Goal: Information Seeking & Learning: Check status

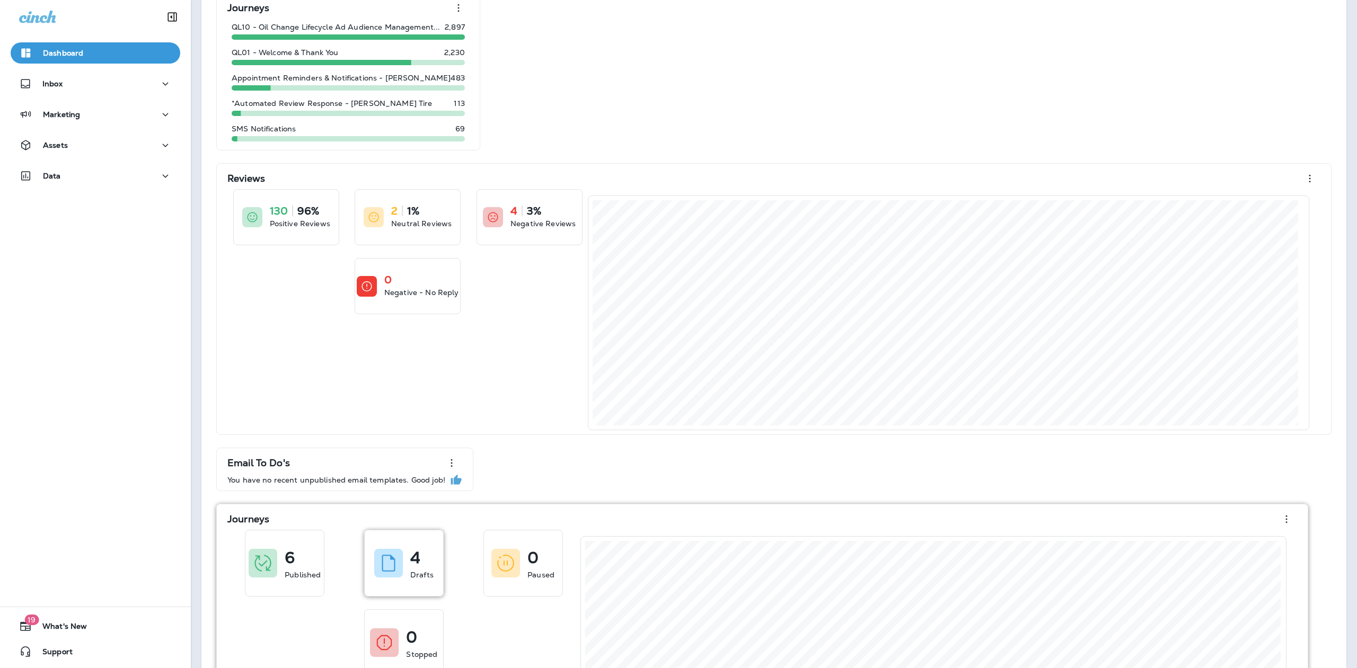
scroll to position [192, 0]
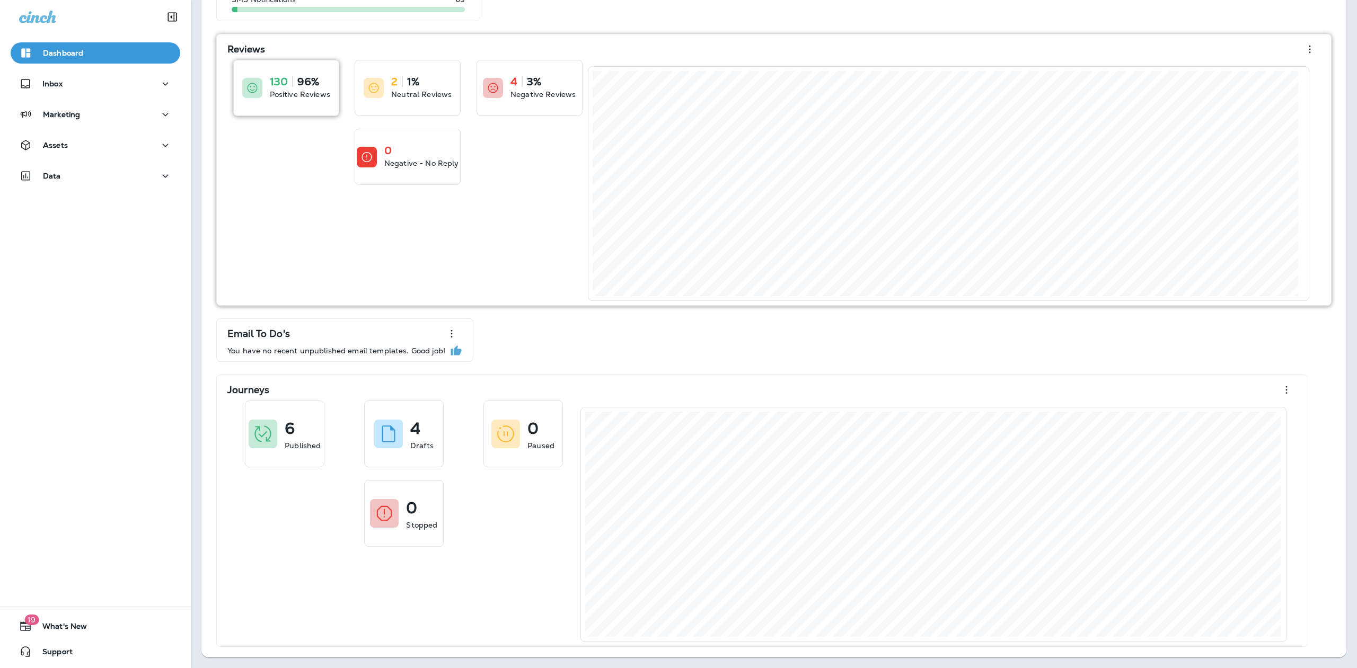
click at [292, 92] on p "Positive Reviews" at bounding box center [300, 94] width 60 height 11
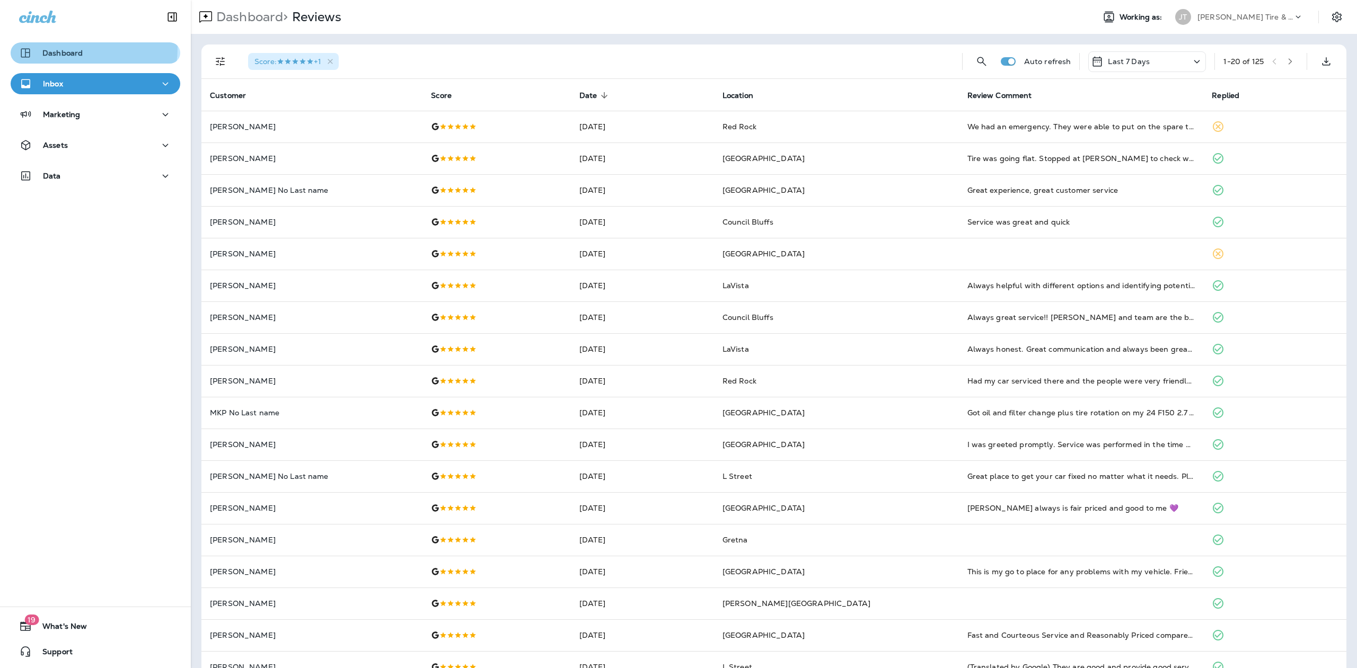
click at [75, 49] on p "Dashboard" at bounding box center [62, 53] width 40 height 8
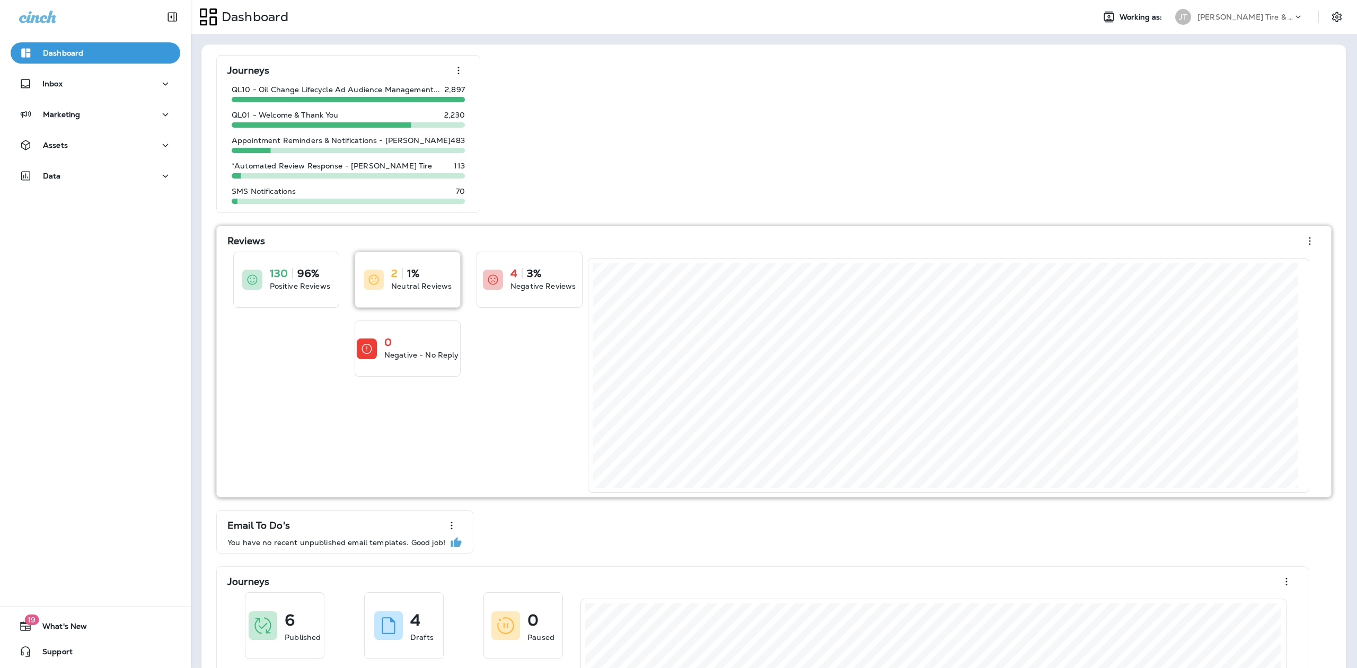
click at [379, 276] on icon at bounding box center [373, 279] width 13 height 13
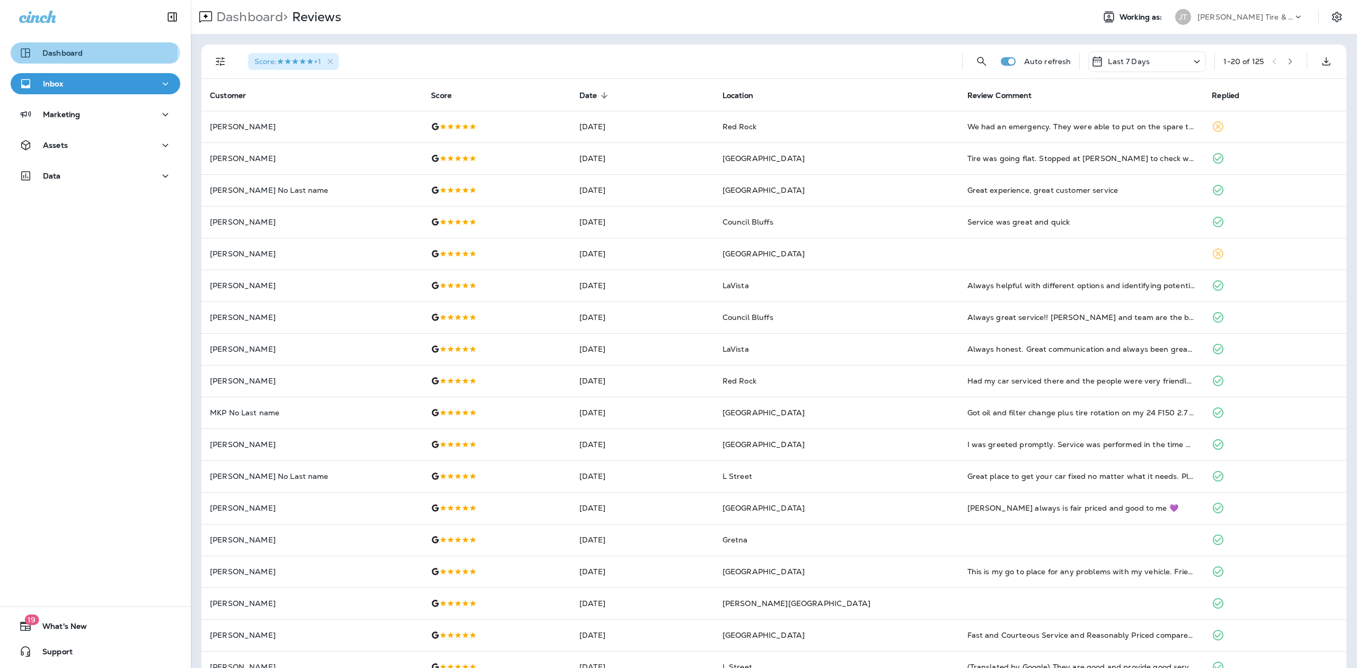
click at [78, 51] on p "Dashboard" at bounding box center [62, 53] width 40 height 8
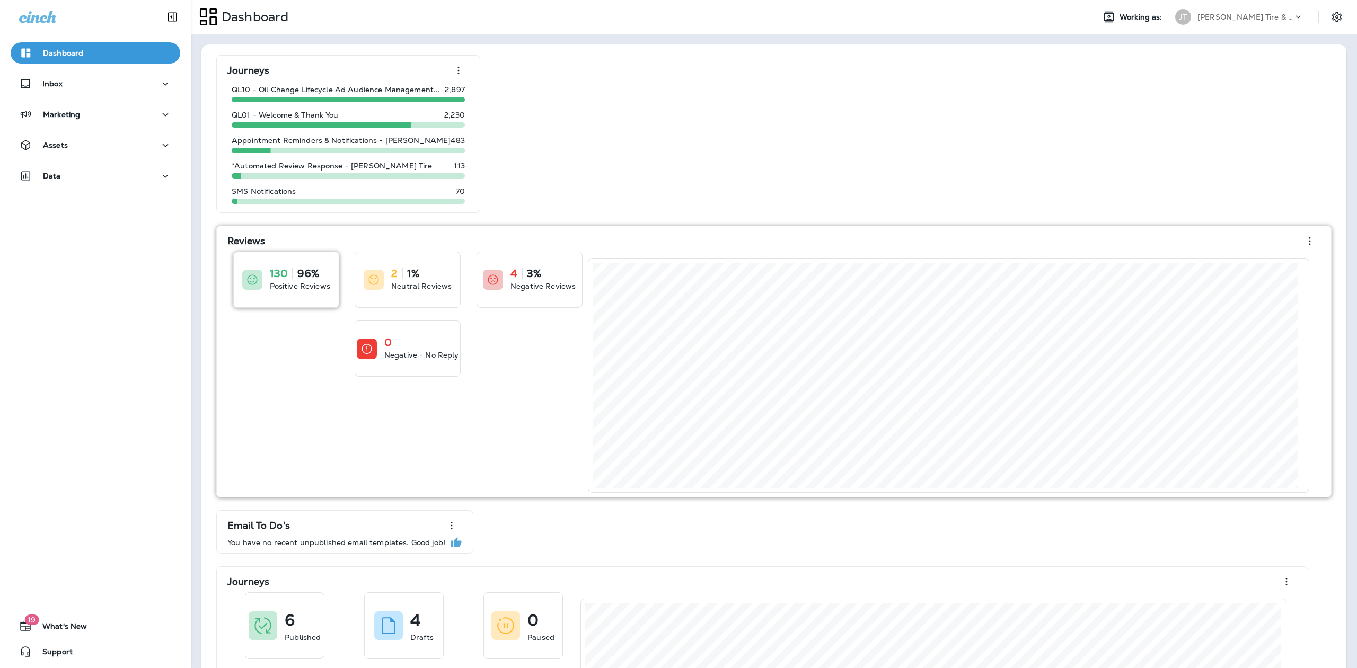
click at [263, 277] on div "130 96% Positive Reviews" at bounding box center [286, 279] width 105 height 55
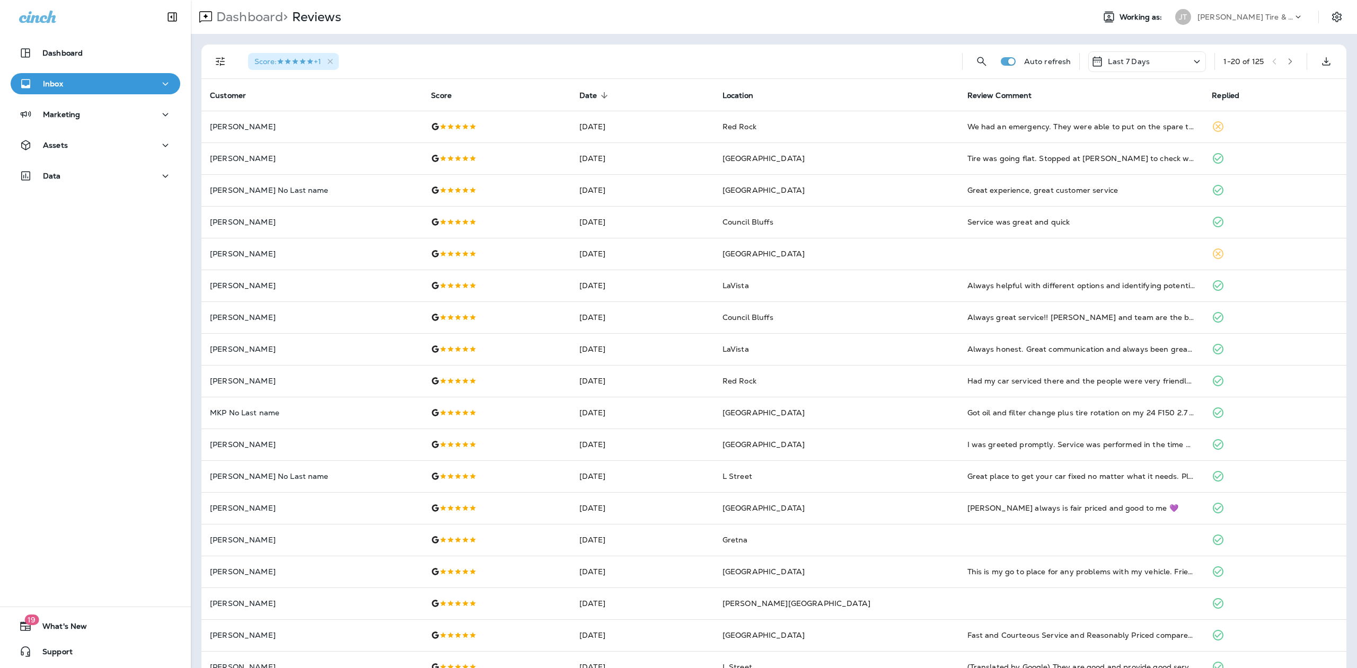
click at [1286, 58] on icon "button" at bounding box center [1289, 61] width 7 height 7
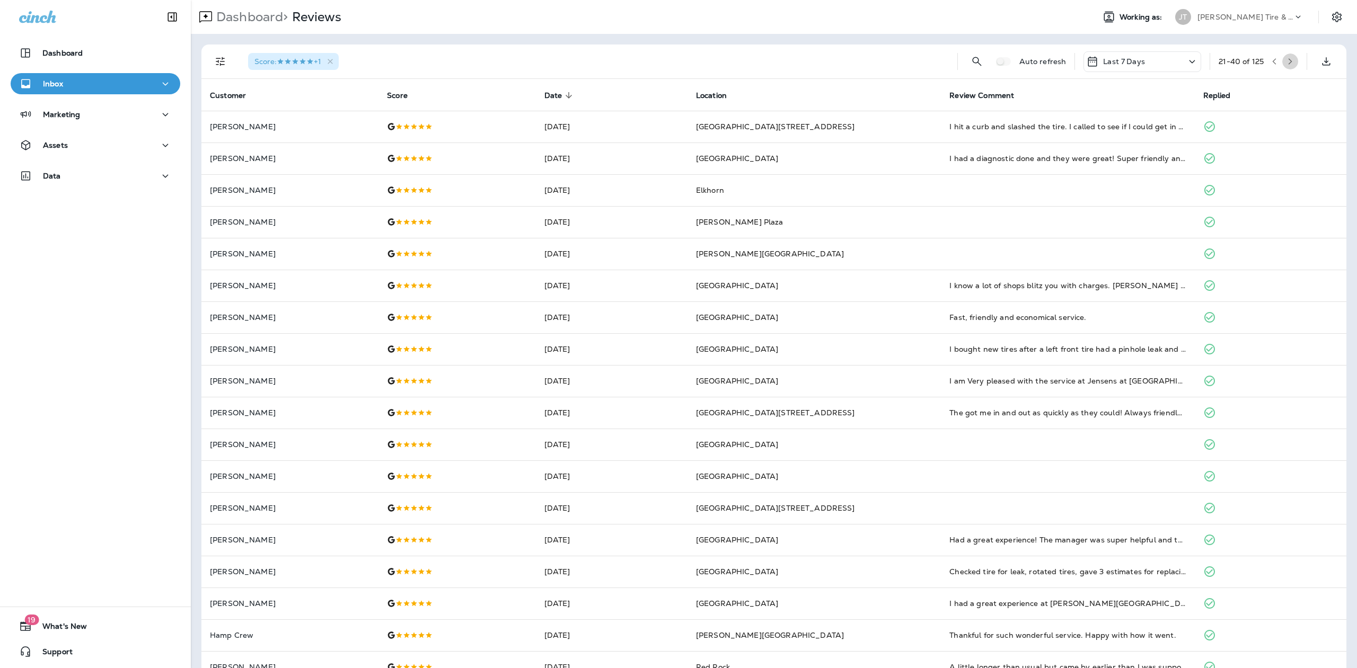
click at [1288, 59] on icon "button" at bounding box center [1290, 61] width 4 height 6
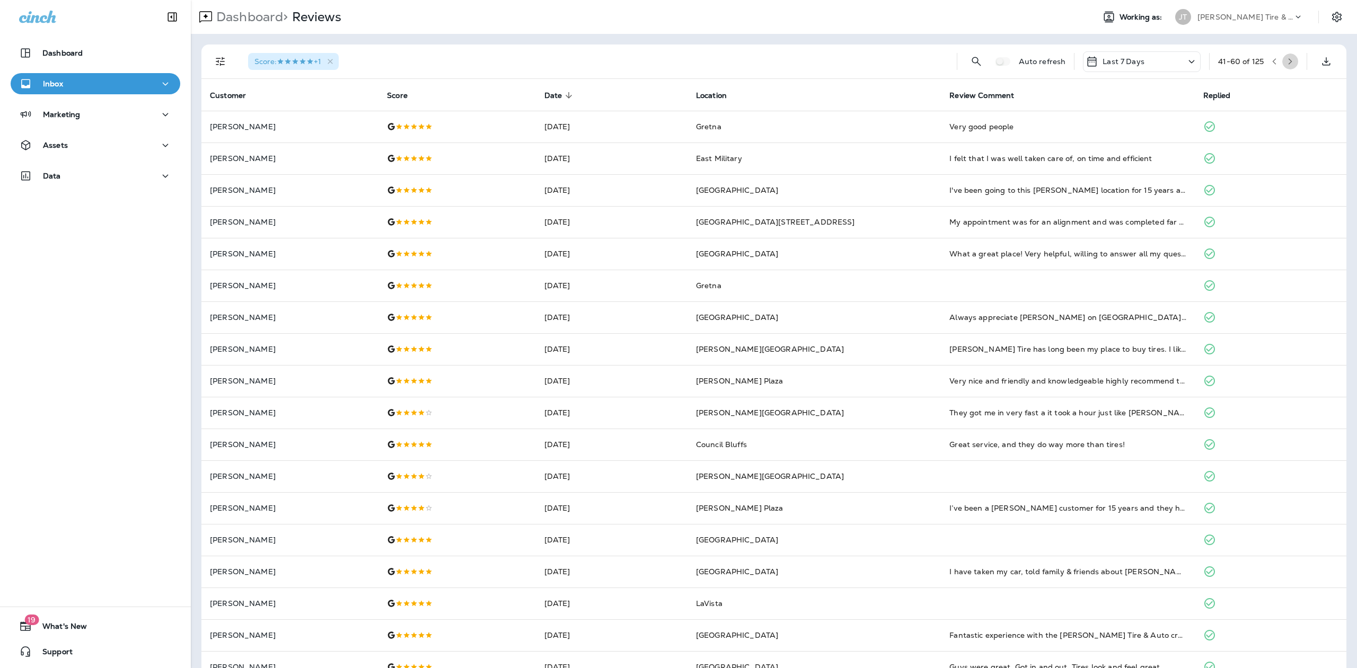
click at [1286, 59] on icon "button" at bounding box center [1289, 61] width 7 height 7
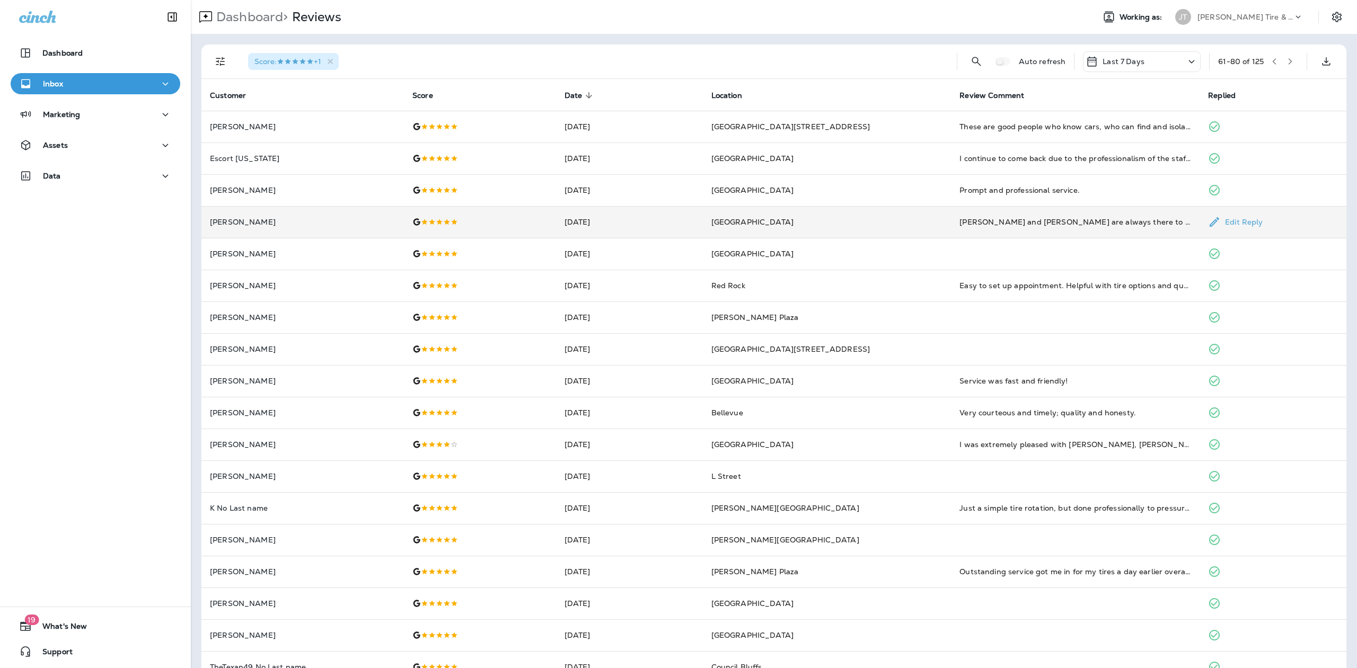
drag, startPoint x: 954, startPoint y: 210, endPoint x: 940, endPoint y: 220, distance: 18.2
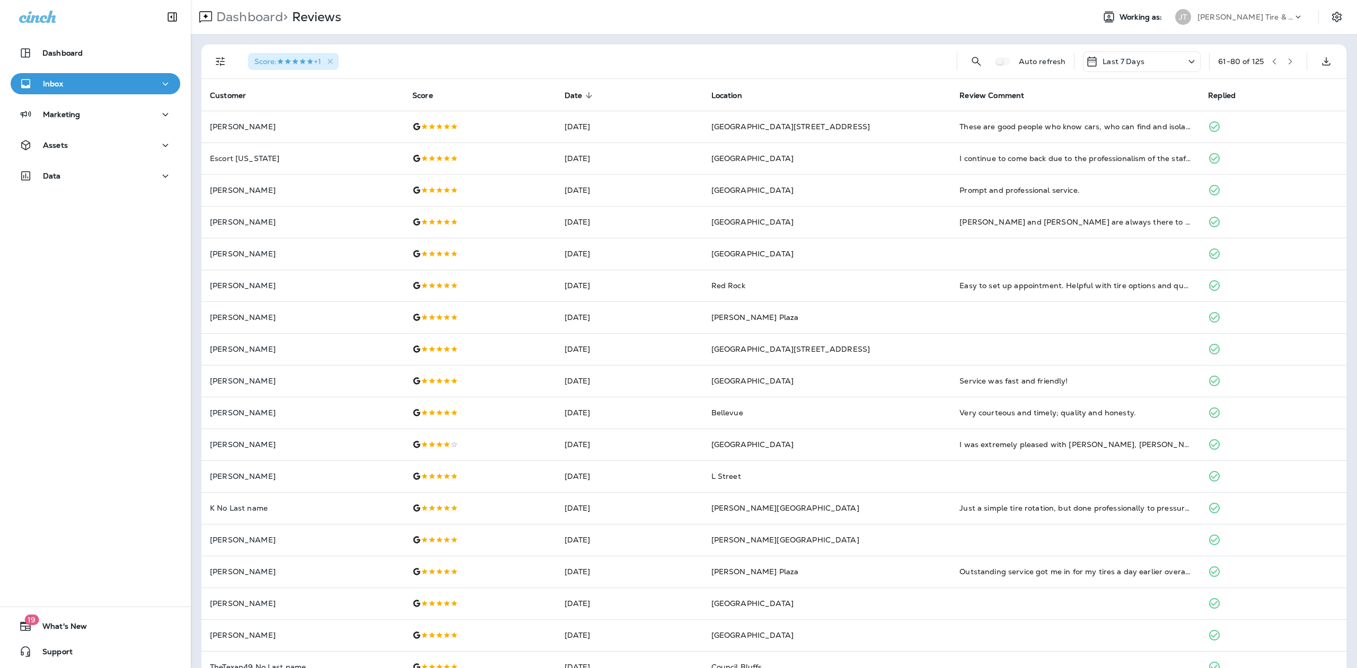
click at [1288, 61] on icon "button" at bounding box center [1290, 61] width 4 height 6
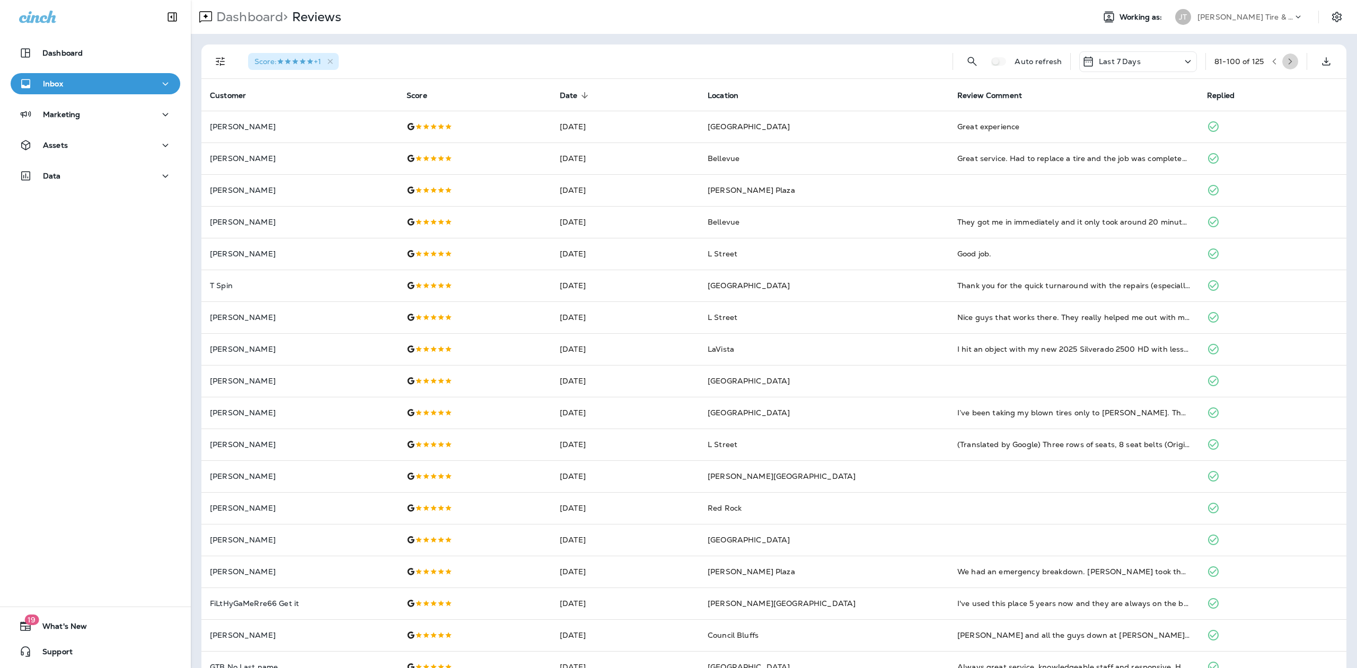
click at [1286, 60] on icon "button" at bounding box center [1289, 61] width 7 height 7
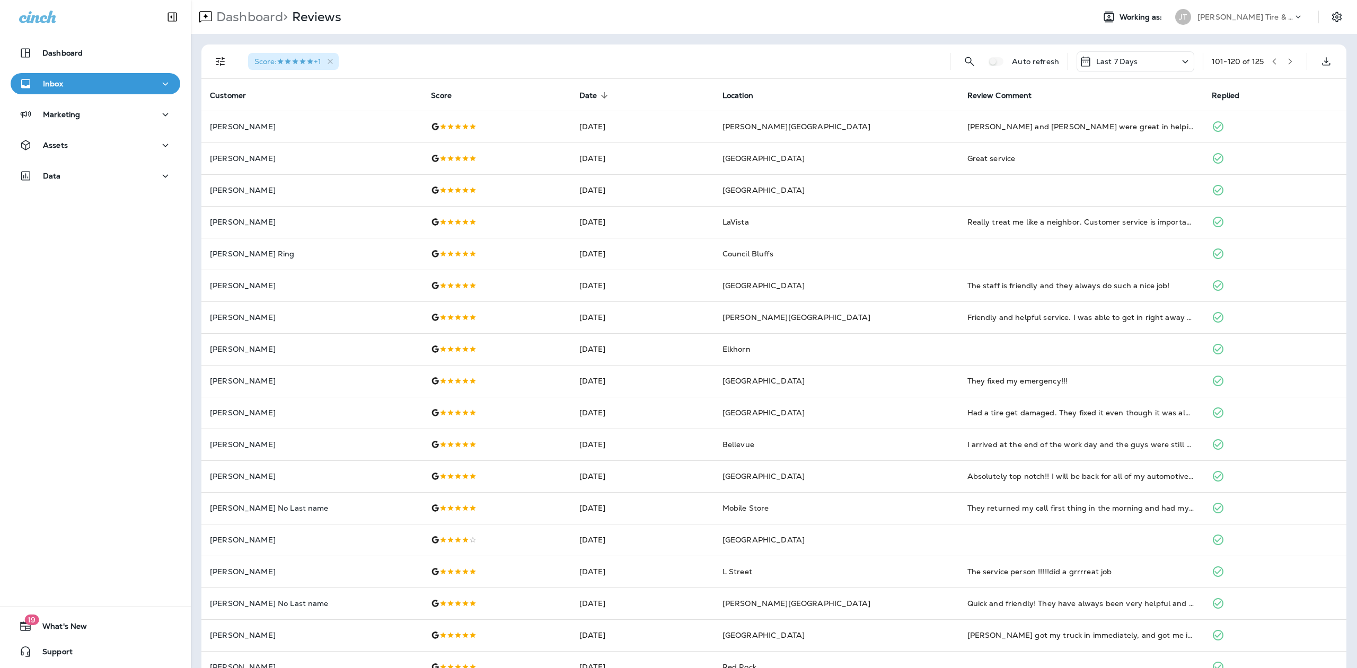
click at [1179, 63] on icon at bounding box center [1185, 61] width 13 height 13
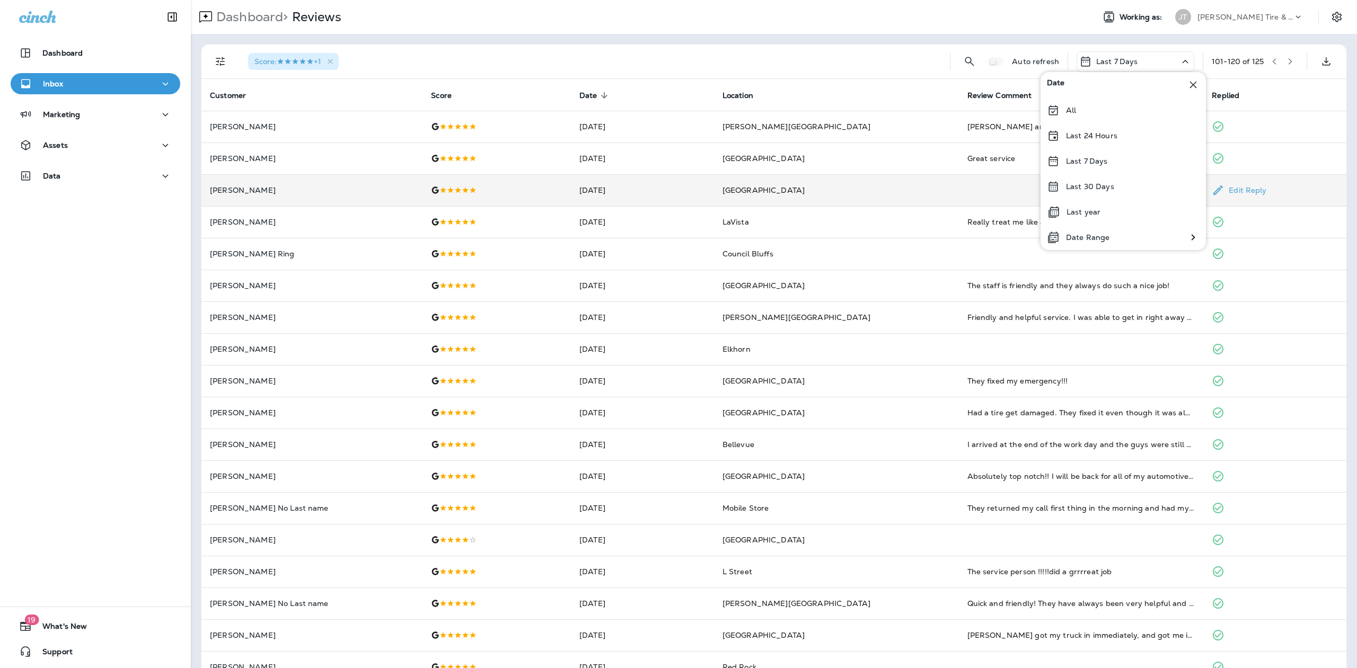
click at [1278, 179] on td "Edit Reply" at bounding box center [1274, 190] width 143 height 32
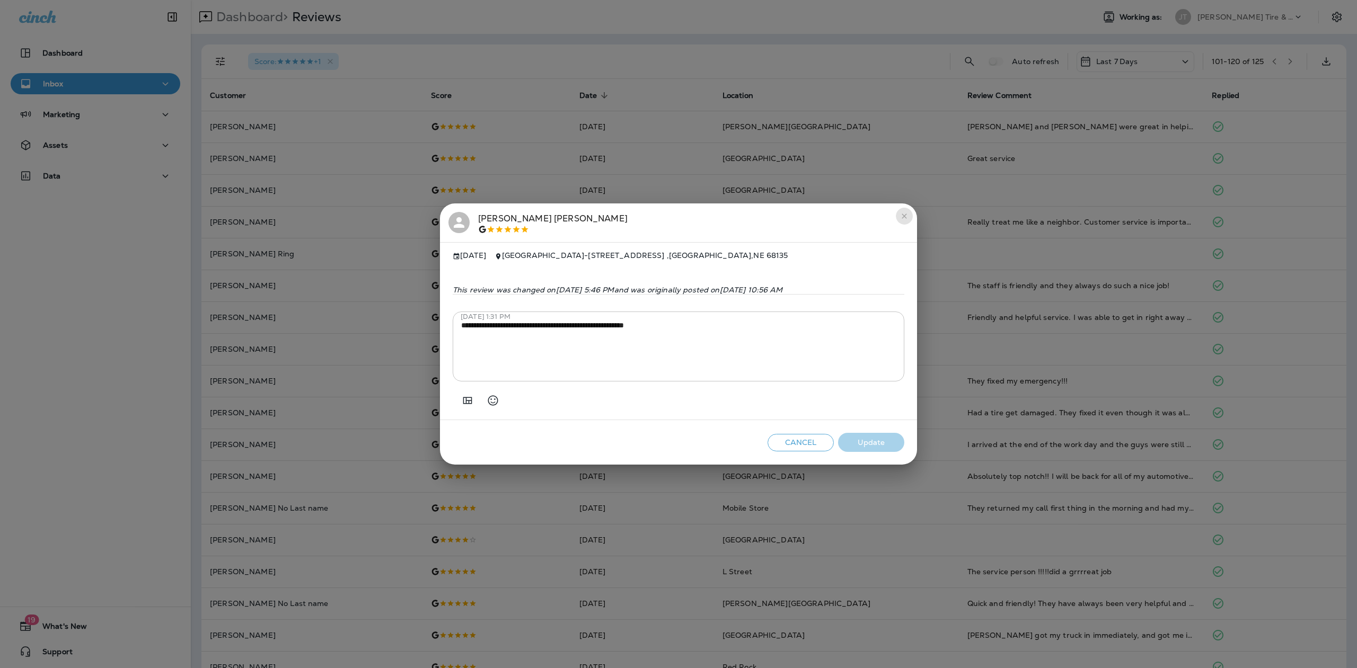
click at [905, 208] on button "close" at bounding box center [904, 216] width 17 height 17
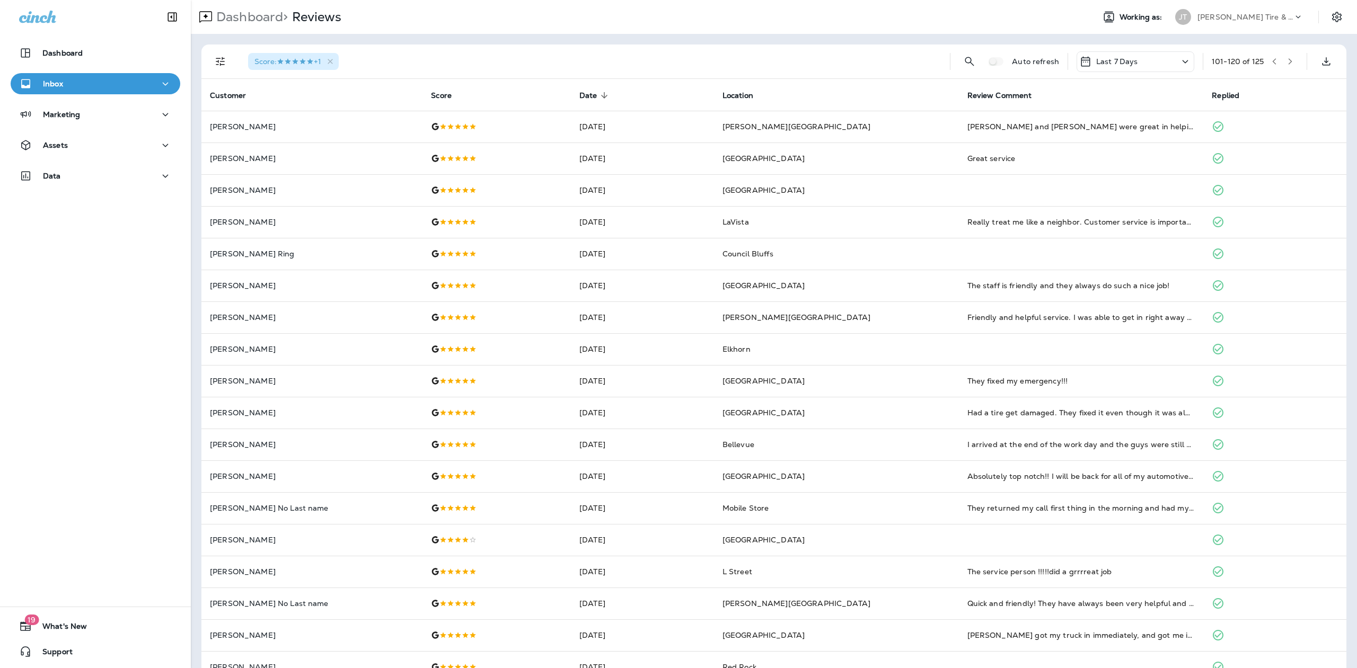
click at [1096, 61] on p "Last 7 Days" at bounding box center [1117, 61] width 42 height 8
click at [1074, 113] on p "All" at bounding box center [1071, 110] width 10 height 8
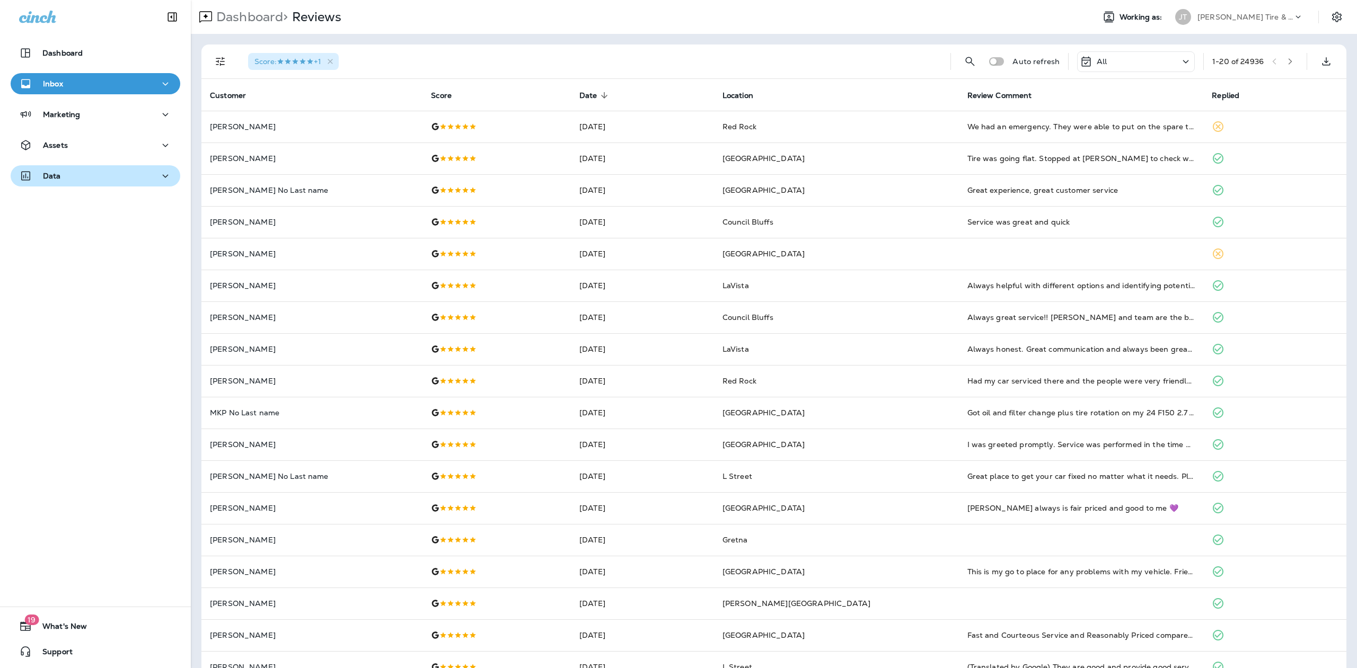
click at [61, 173] on div "Data" at bounding box center [95, 176] width 153 height 13
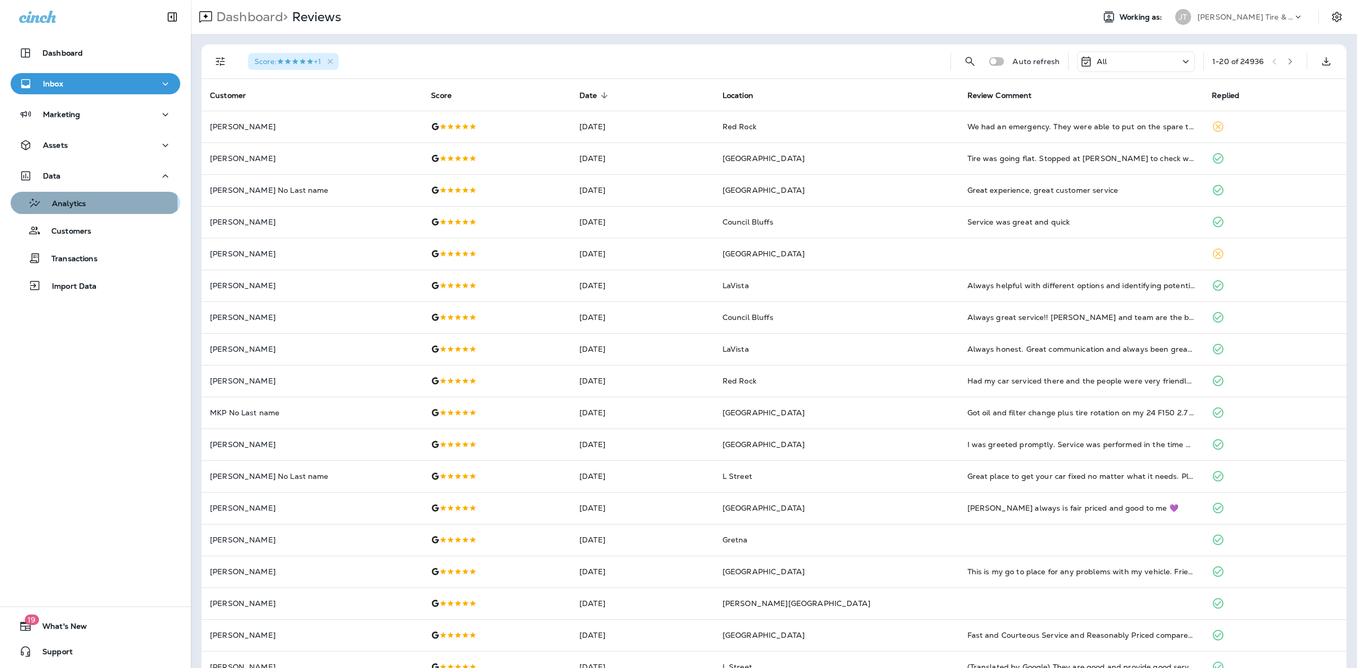
click at [80, 205] on p "Analytics" at bounding box center [63, 204] width 45 height 10
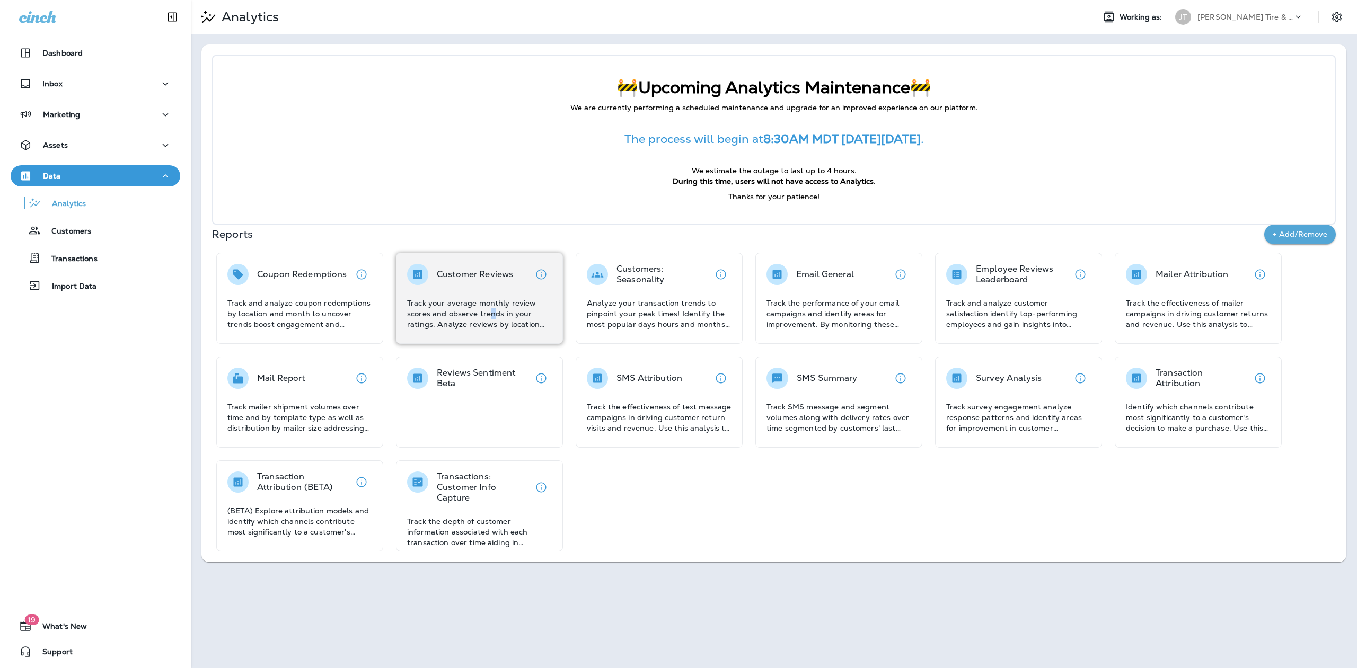
click at [491, 309] on p "Track your average monthly review scores and observe trends in your ratings. An…" at bounding box center [479, 314] width 145 height 32
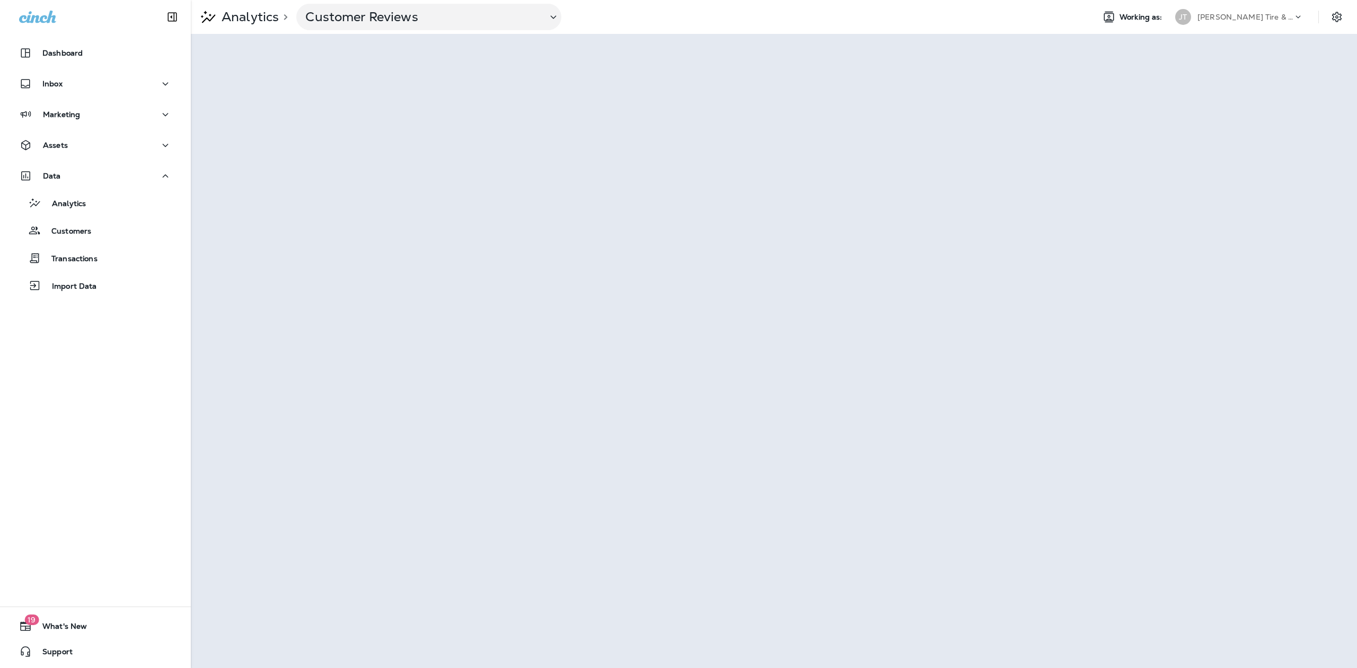
click at [660, 13] on div "Analytics > Customer Reviews" at bounding box center [638, 17] width 895 height 26
click at [805, 26] on div "Analytics > Customer Reviews" at bounding box center [638, 17] width 895 height 26
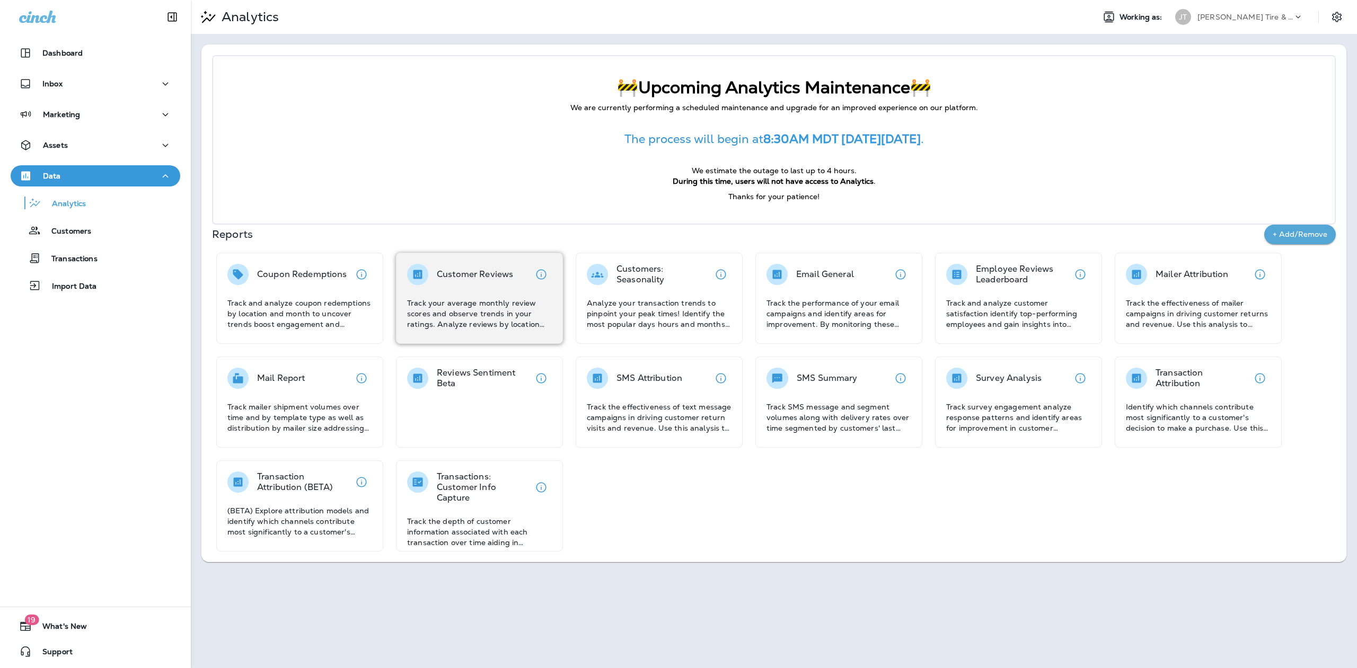
click at [465, 314] on p "Track your average monthly review scores and observe trends in your ratings. An…" at bounding box center [479, 314] width 145 height 32
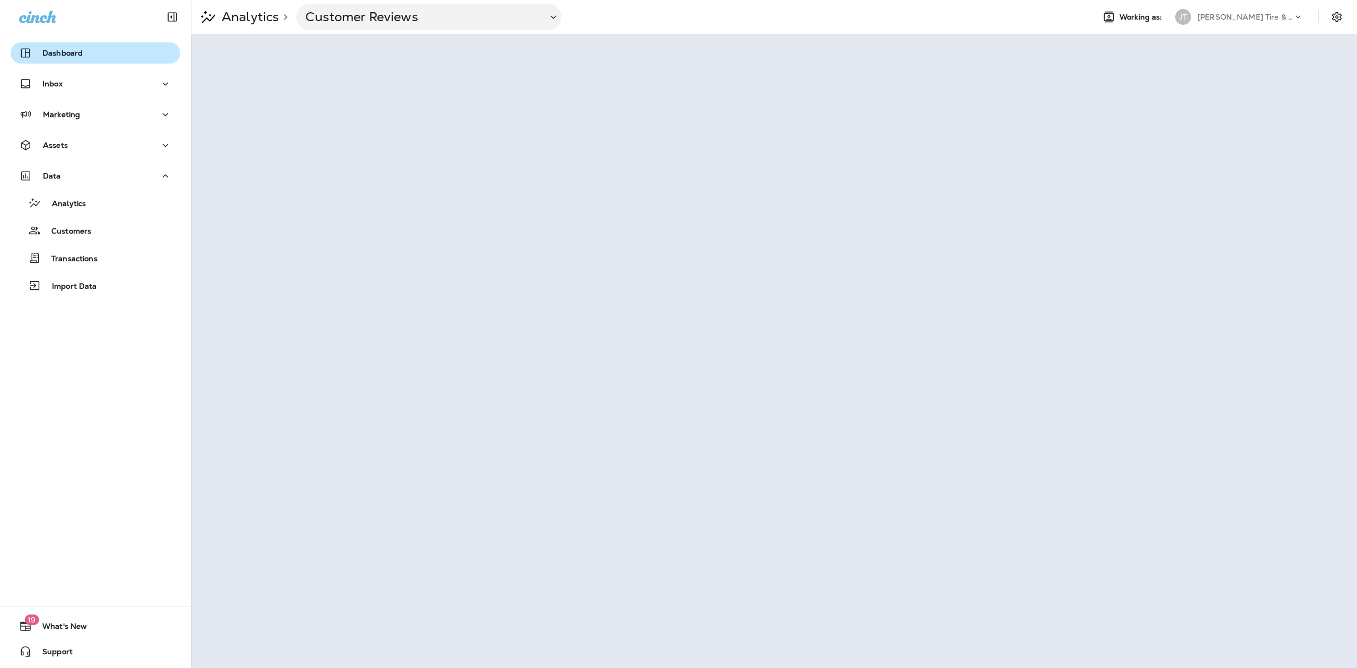
click at [136, 52] on div "Dashboard" at bounding box center [95, 53] width 153 height 13
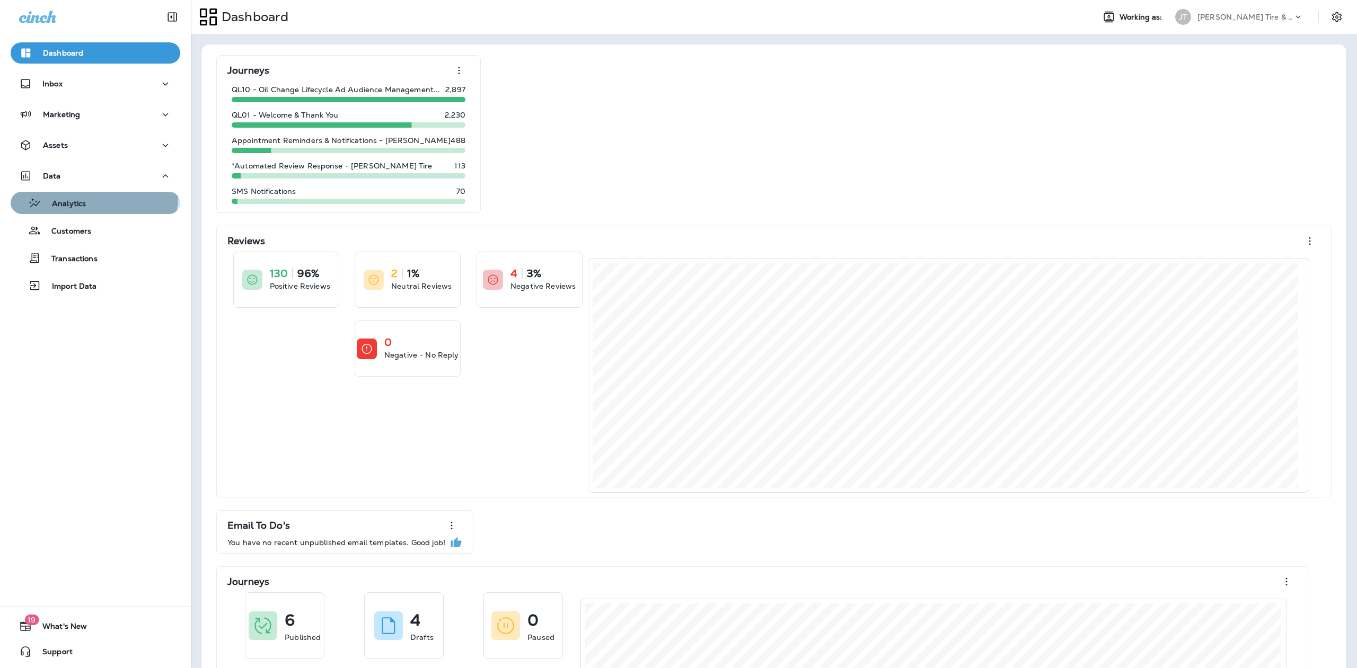
click at [76, 200] on div "Analytics" at bounding box center [50, 203] width 71 height 16
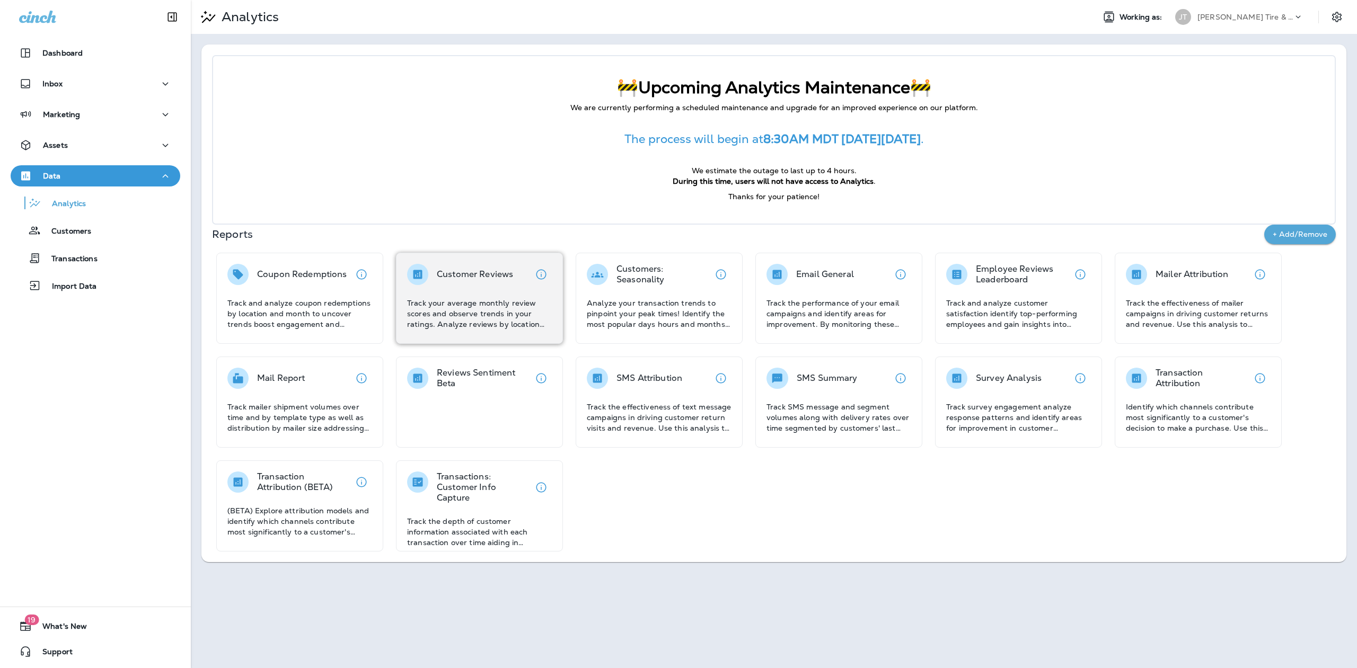
click at [470, 308] on p "Track your average monthly review scores and observe trends in your ratings. An…" at bounding box center [479, 314] width 145 height 32
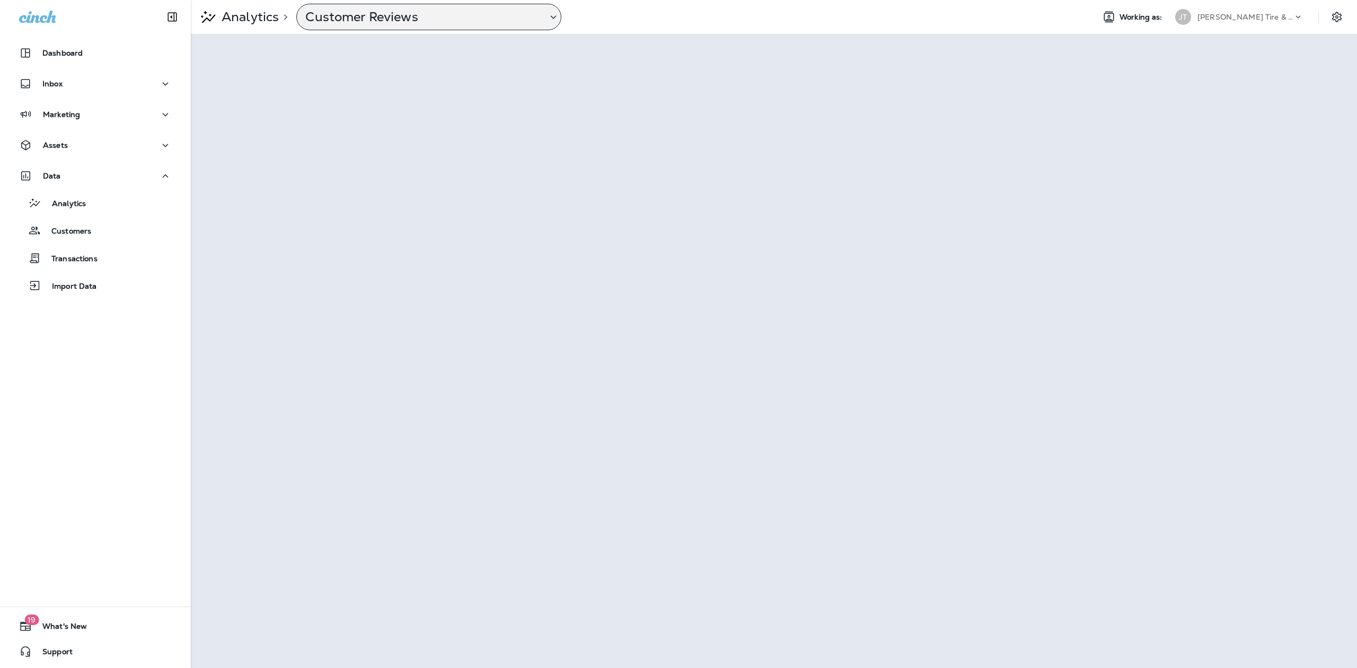
click at [555, 16] on icon at bounding box center [553, 17] width 13 height 13
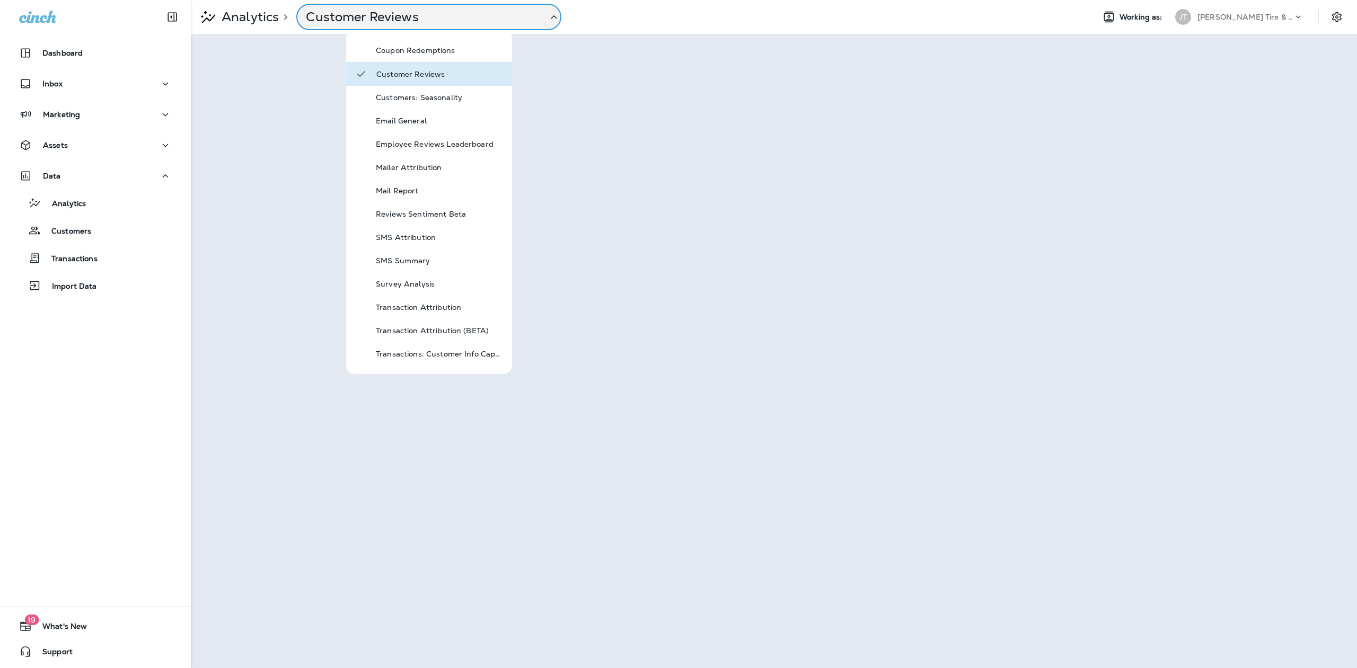
click at [654, 20] on div "Analytics > Customer Reviews" at bounding box center [638, 17] width 895 height 26
